Goal: Check status: Check status

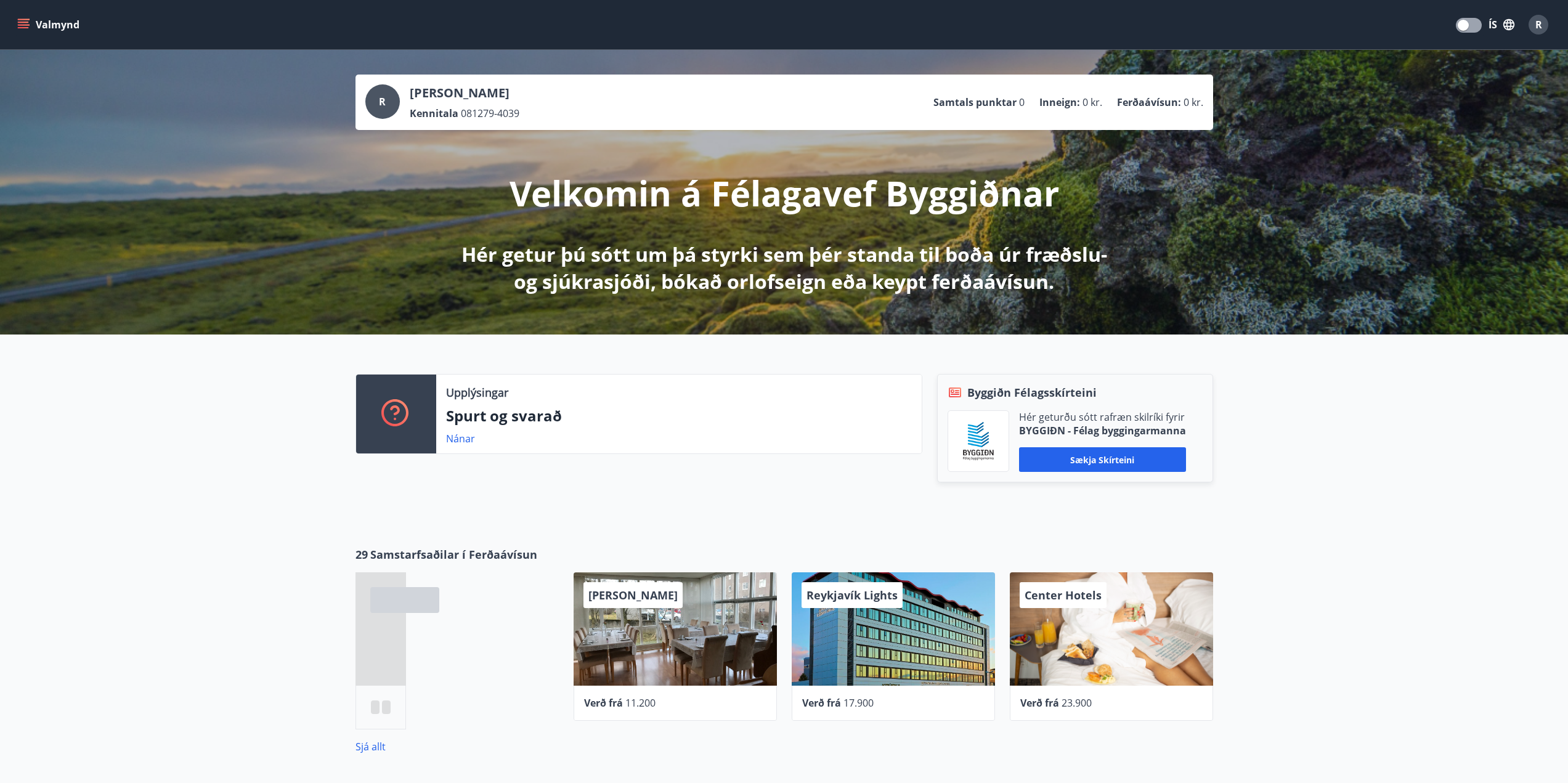
click at [4, 13] on div "Valmynd ÍS R" at bounding box center [784, 25] width 1568 height 49
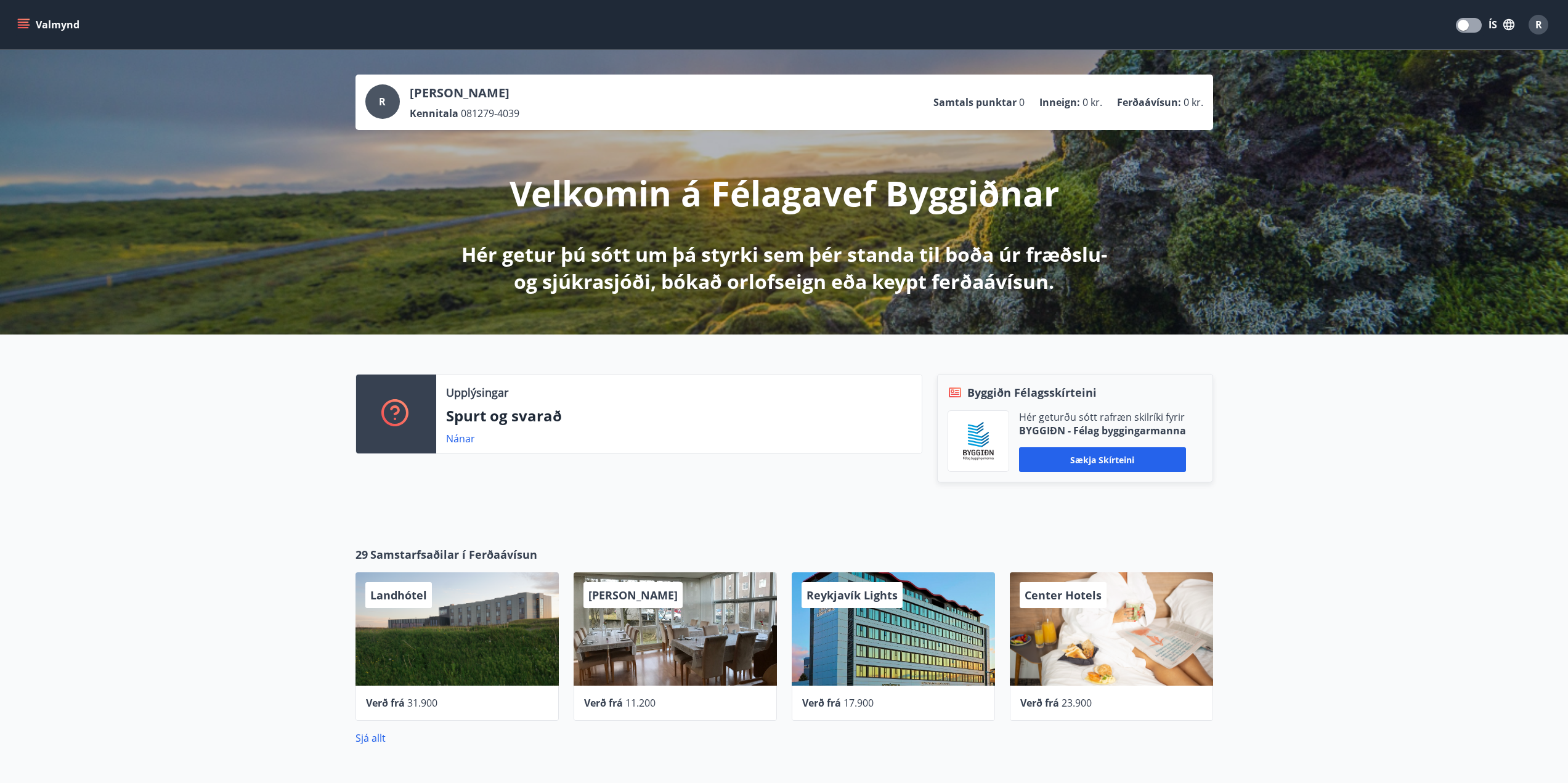
click at [14, 26] on div "Valmynd ÍS R" at bounding box center [784, 25] width 1568 height 49
click at [19, 25] on icon "menu" at bounding box center [25, 25] width 14 height 1
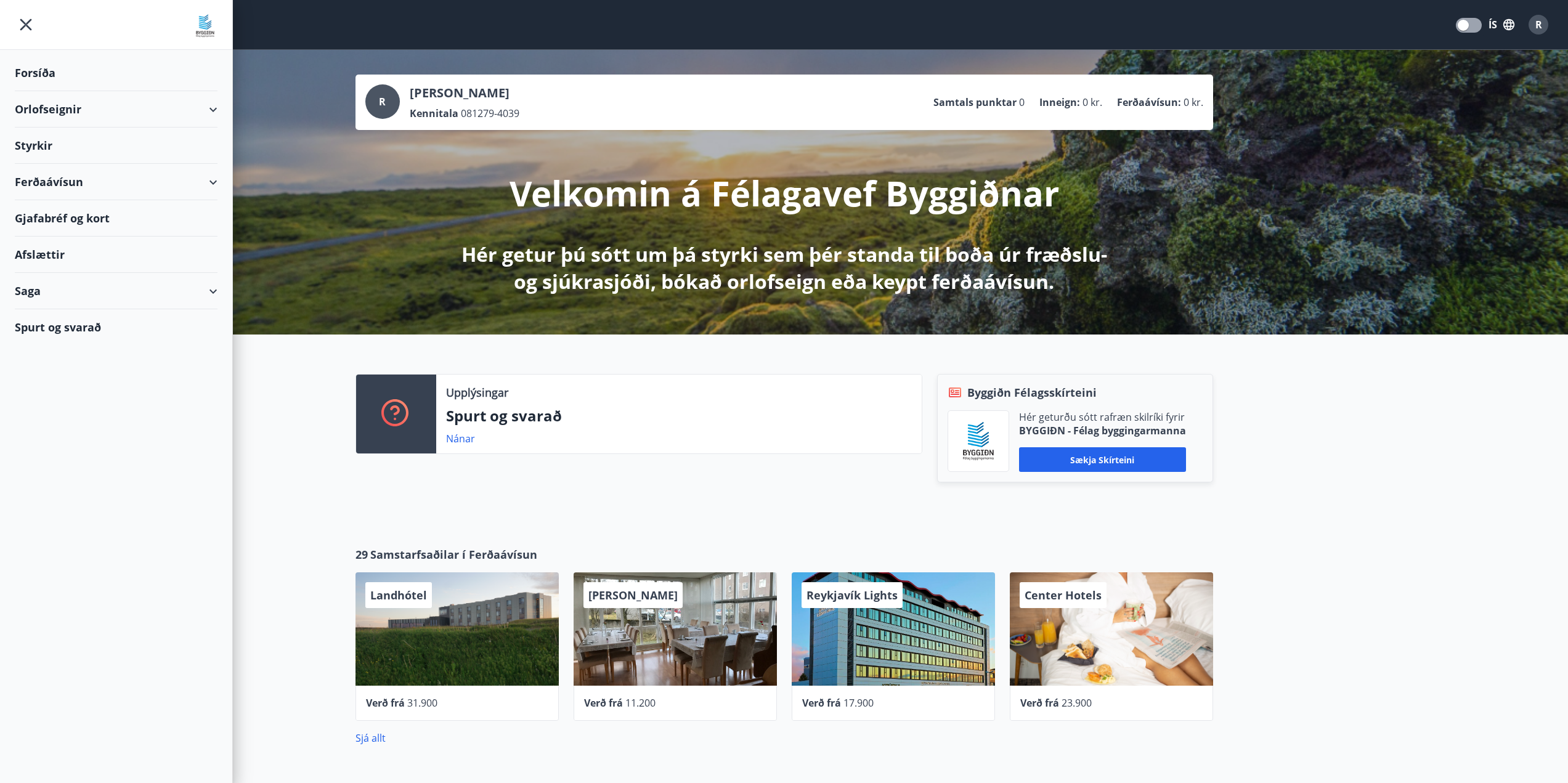
click at [42, 297] on div "Saga" at bounding box center [116, 291] width 202 height 36
click at [61, 374] on div "Umsóknir" at bounding box center [116, 374] width 183 height 26
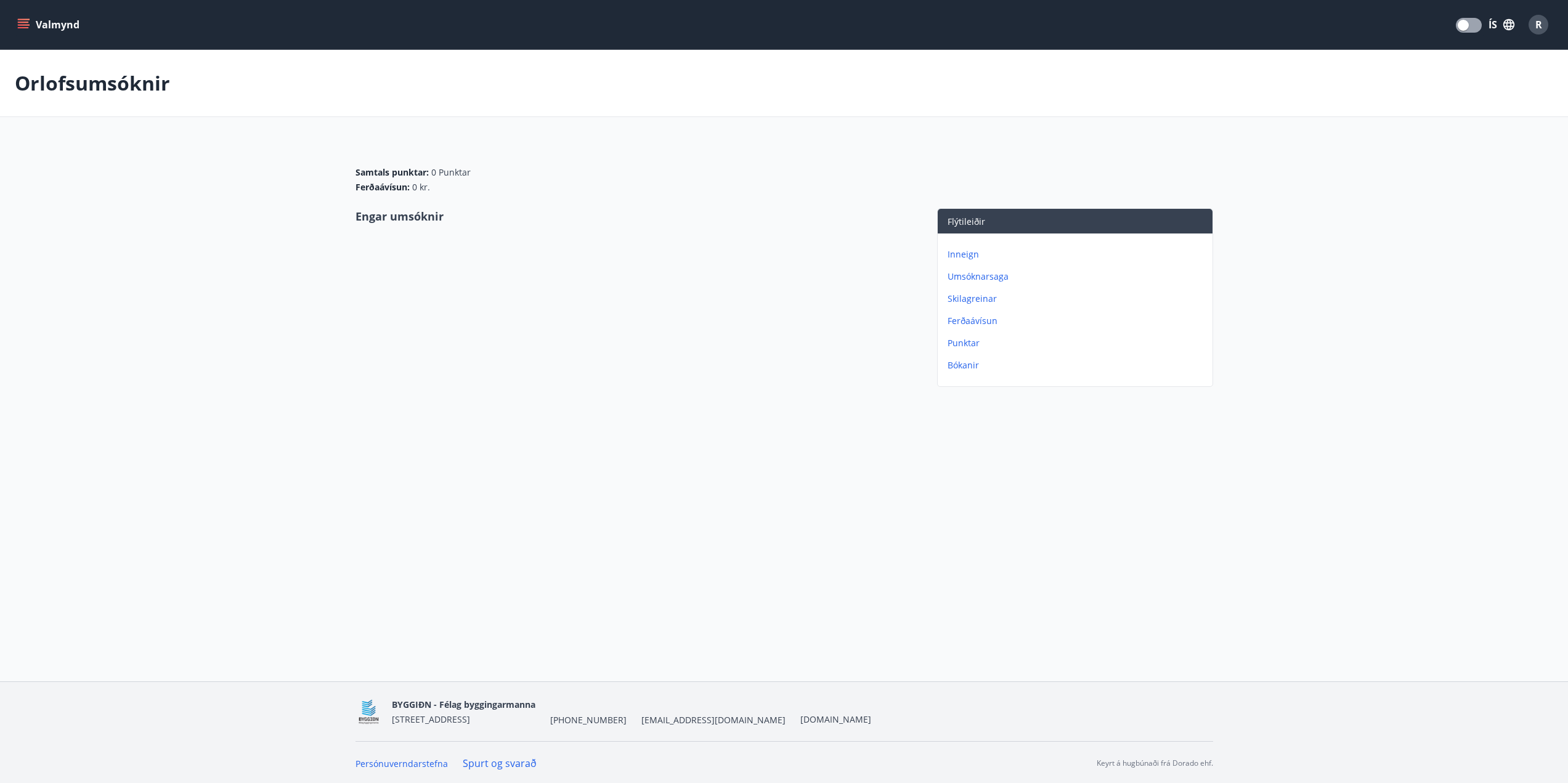
click at [13, 16] on div "Valmynd ÍS R" at bounding box center [784, 25] width 1568 height 49
click at [22, 25] on icon "menu" at bounding box center [25, 25] width 14 height 1
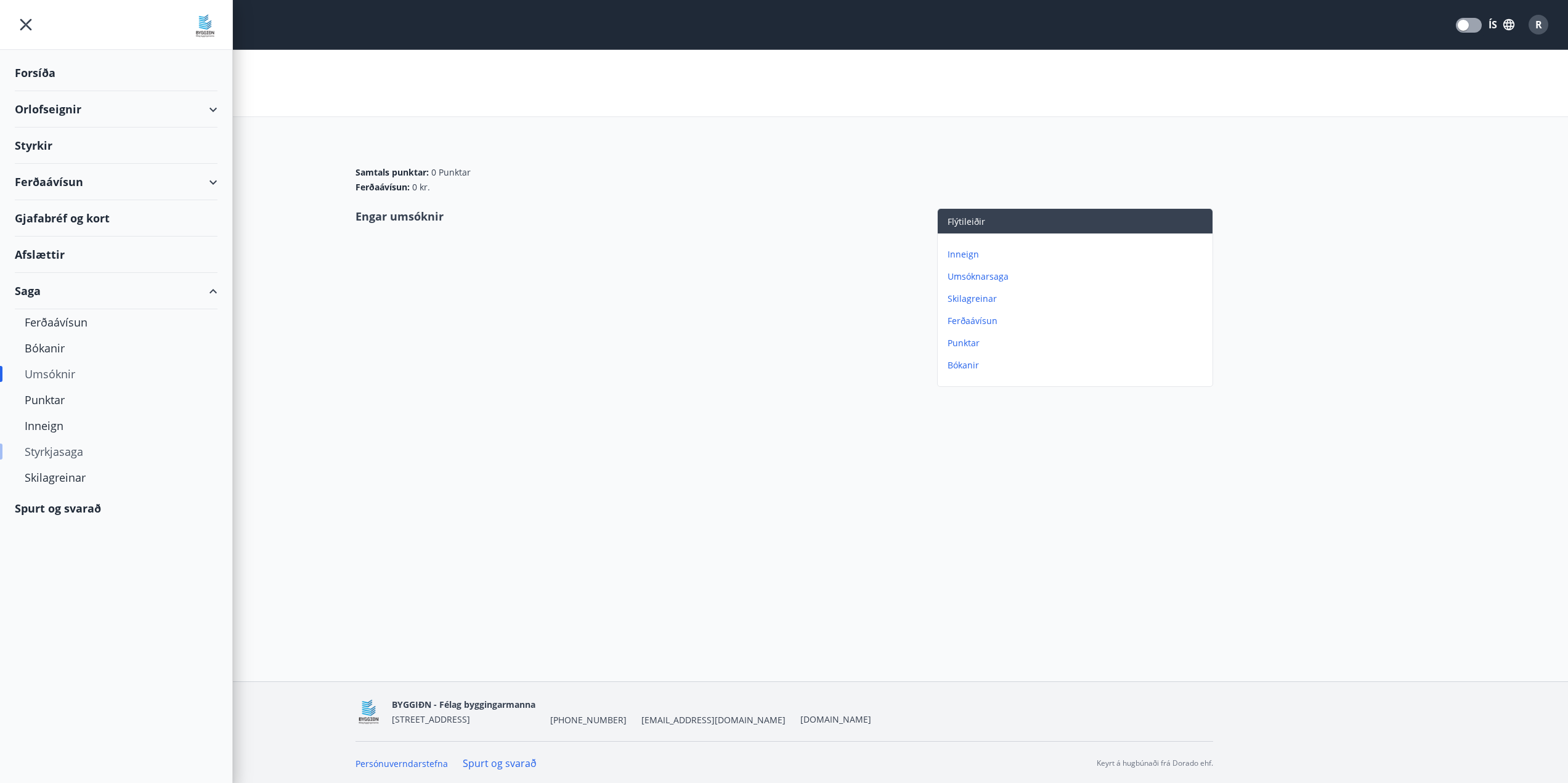
click at [62, 442] on div "Styrkjasaga" at bounding box center [116, 452] width 183 height 26
